Goal: Task Accomplishment & Management: Use online tool/utility

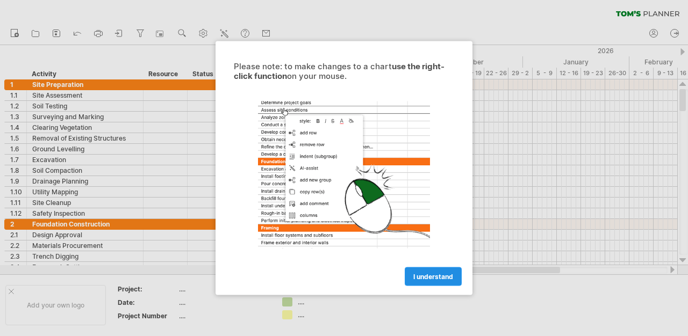
click at [427, 279] on span "I understand" at bounding box center [433, 277] width 40 height 8
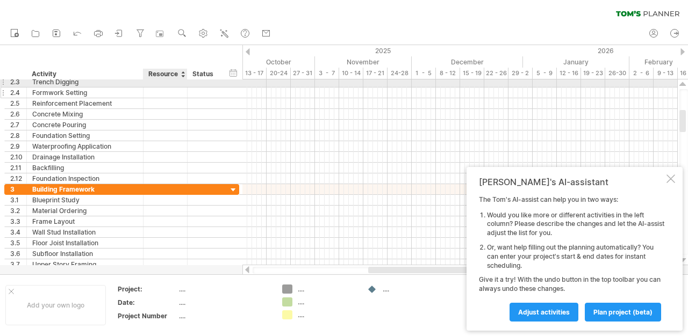
click at [175, 88] on div at bounding box center [165, 93] width 33 height 10
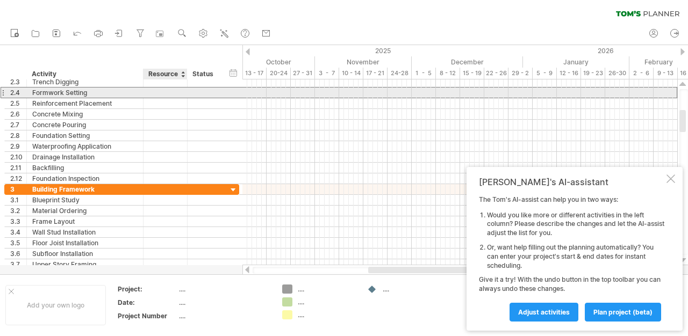
click at [175, 95] on input "text" at bounding box center [165, 93] width 33 height 10
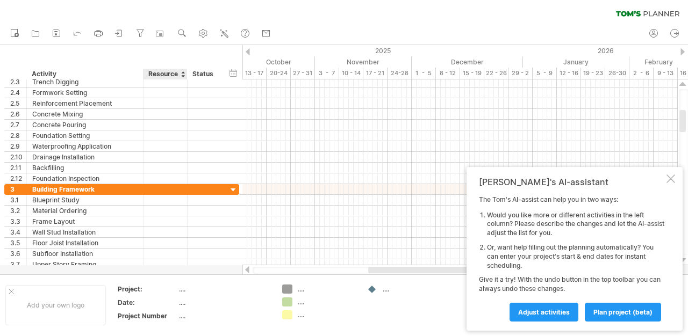
click at [183, 76] on div at bounding box center [183, 74] width 4 height 11
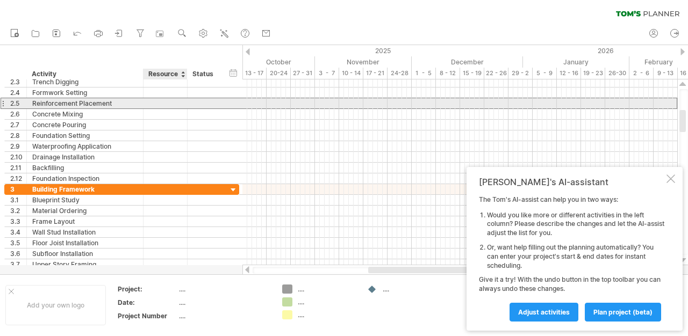
click at [165, 109] on div "**********" at bounding box center [121, 103] width 235 height 11
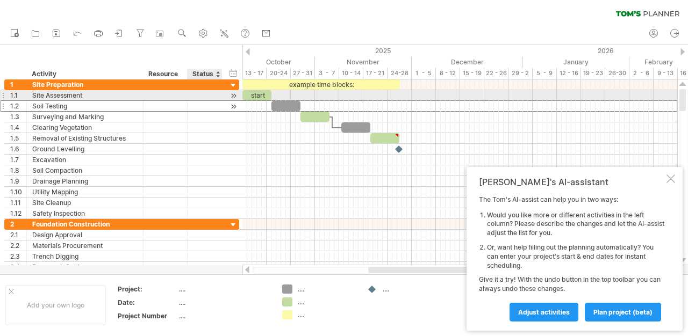
click at [213, 101] on div at bounding box center [205, 106] width 24 height 10
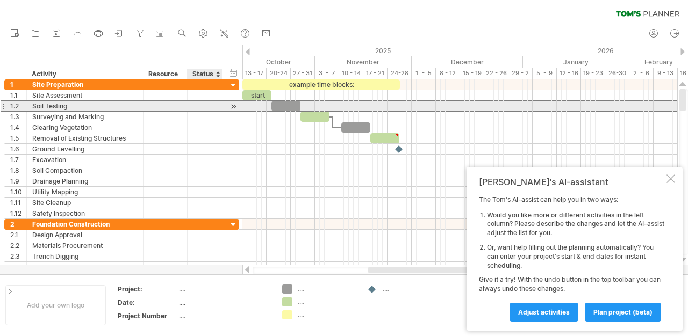
click at [232, 109] on div at bounding box center [233, 106] width 10 height 11
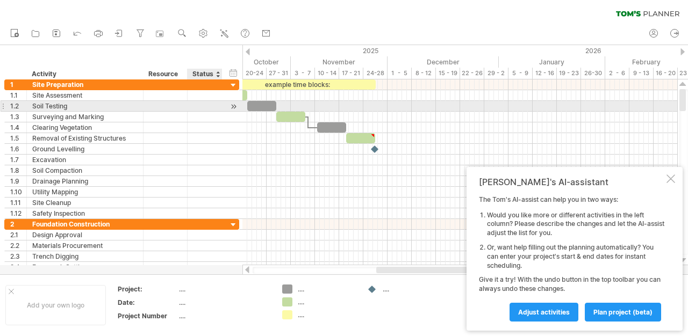
click at [232, 109] on div at bounding box center [233, 106] width 10 height 11
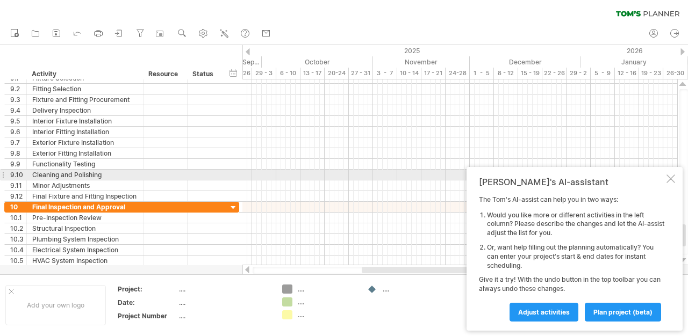
click at [673, 177] on div at bounding box center [670, 179] width 9 height 9
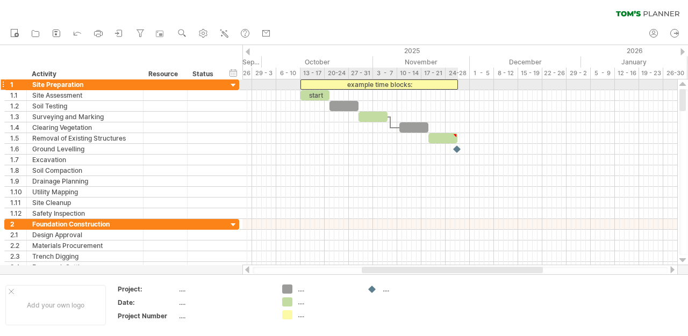
click at [354, 87] on div "example time blocks:" at bounding box center [378, 85] width 157 height 10
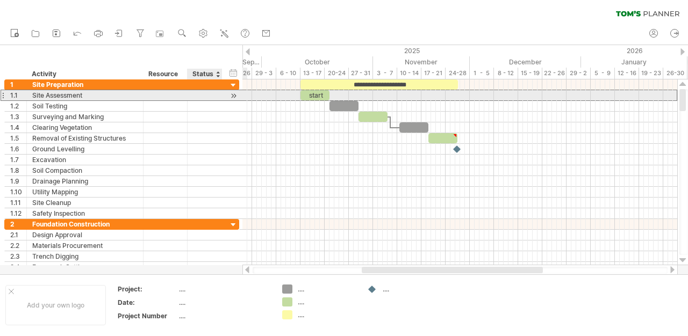
click at [212, 95] on div at bounding box center [205, 95] width 24 height 10
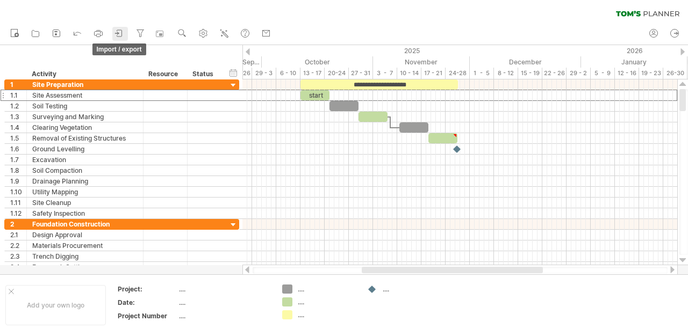
click at [118, 34] on icon at bounding box center [119, 33] width 11 height 11
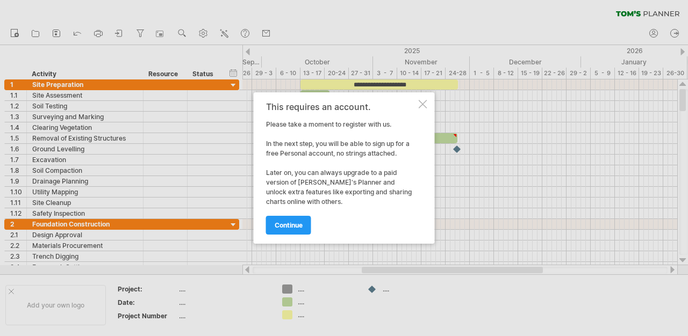
click at [423, 105] on div at bounding box center [423, 104] width 9 height 9
